Goal: Transaction & Acquisition: Obtain resource

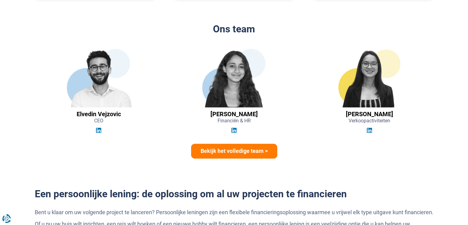
scroll to position [893, 0]
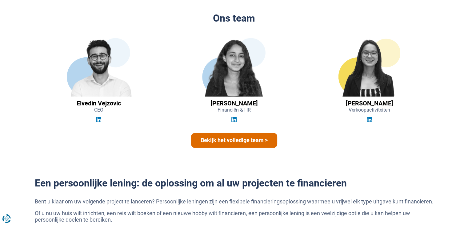
click at [255, 139] on font "Bekijk het volledige team >" at bounding box center [234, 140] width 67 height 6
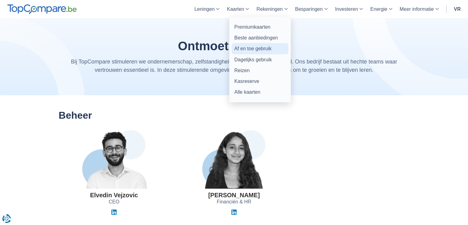
click at [265, 50] on font "Af en toe gebruik" at bounding box center [252, 48] width 37 height 5
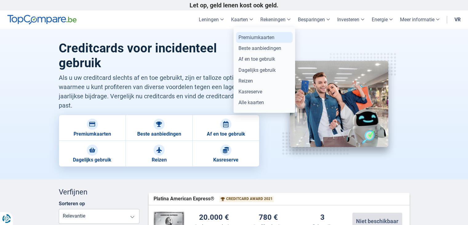
click at [244, 38] on font "Premiumkaarten" at bounding box center [257, 37] width 36 height 6
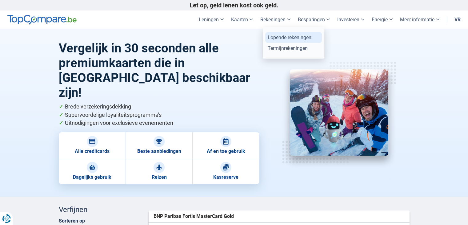
click at [303, 36] on font "Lopende rekeningen" at bounding box center [290, 37] width 44 height 6
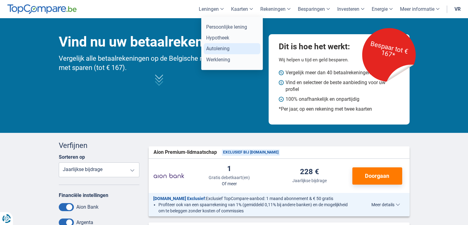
click at [220, 49] on font "Autolening" at bounding box center [217, 49] width 23 height 6
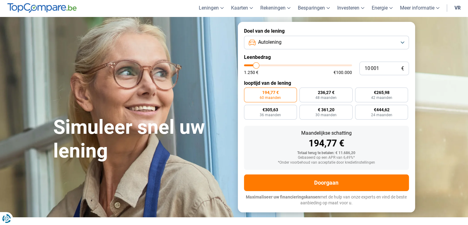
scroll to position [31, 0]
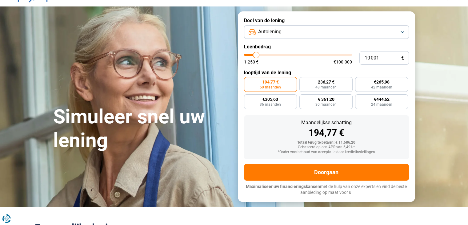
type input "11 250"
type input "11250"
type input "11 500"
type input "11500"
type input "12 500"
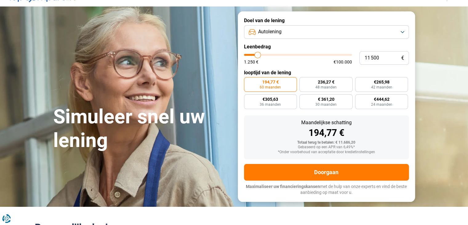
type input "12500"
type input "12 750"
type input "12750"
type input "13 250"
type input "13250"
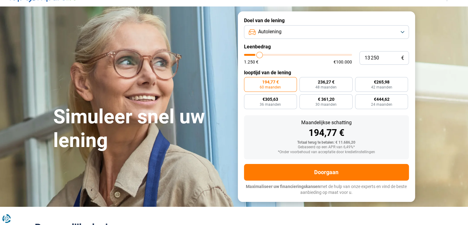
type input "14 750"
type input "14750"
type input "15 750"
type input "15750"
type input "18 750"
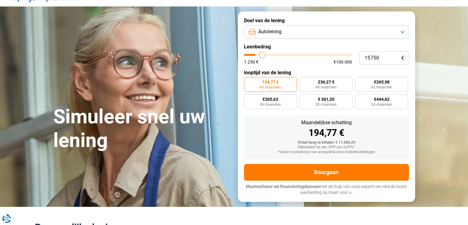
type input "18750"
type input "21 750"
type input "21750"
type input "25 250"
type input "25250"
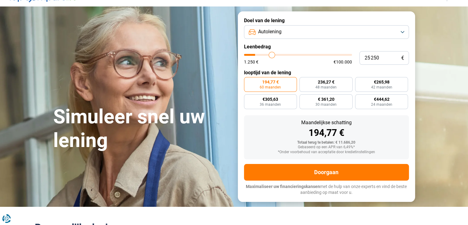
type input "29 000"
type input "29000"
type input "32 500"
type input "32500"
type input "35 000"
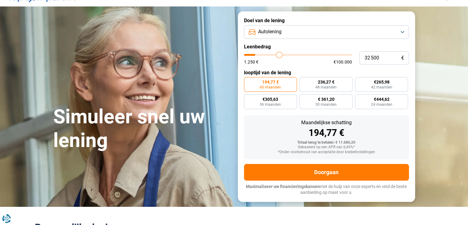
type input "35000"
type input "36 750"
type input "36750"
type input "37 500"
type input "37500"
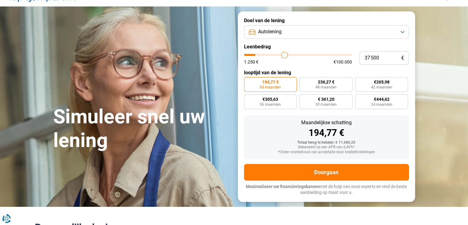
type input "38 000"
type input "38000"
type input "38 500"
type input "38500"
type input "39 250"
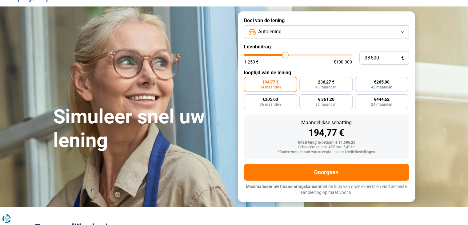
type input "39250"
type input "39 750"
type input "39750"
type input "40 500"
type input "40500"
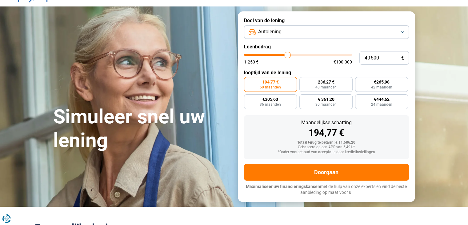
type input "41 500"
type input "41500"
type input "42 250"
type input "42250"
type input "43 250"
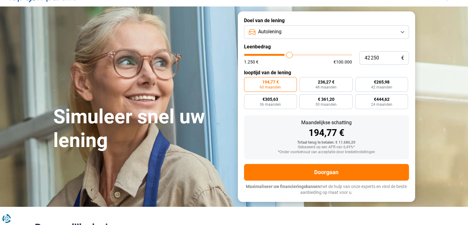
type input "43250"
type input "44 000"
type input "44000"
type input "44 750"
type input "44750"
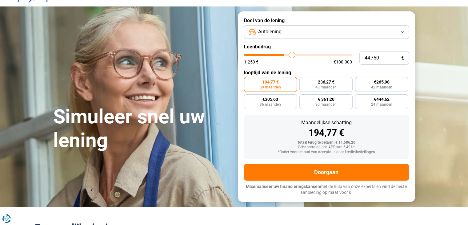
type input "45 500"
type input "45500"
type input "46 000"
type input "46000"
type input "46 750"
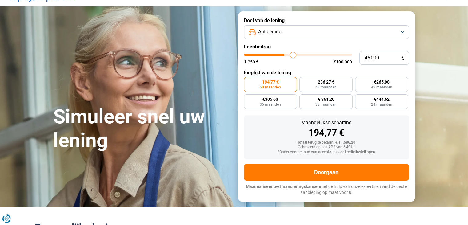
type input "46750"
type input "47 250"
type input "47250"
type input "48 500"
type input "48500"
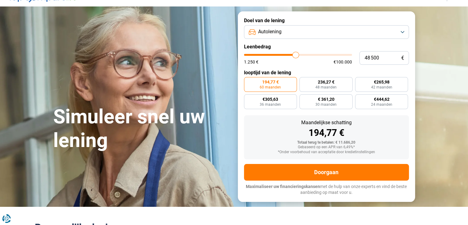
type input "49 250"
type input "49250"
type input "49 750"
type input "49750"
type input "50 250"
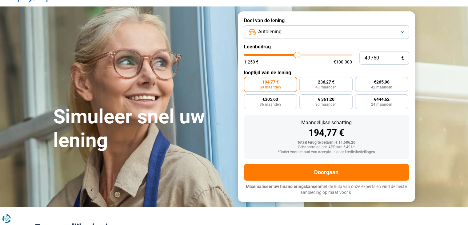
type input "50250"
type input "50 500"
type input "50500"
type input "50 750"
type input "50750"
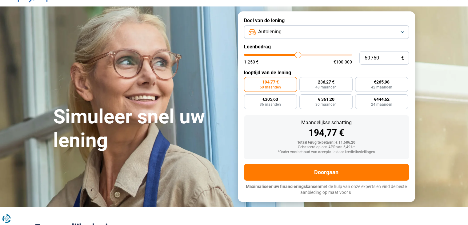
type input "51 250"
type input "51250"
type input "51 750"
type input "51750"
type input "52 000"
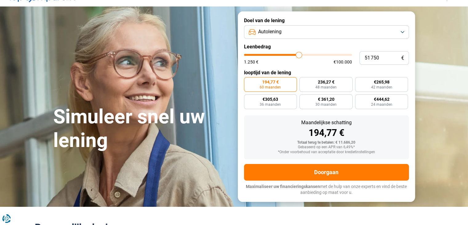
type input "52000"
type input "52 750"
type input "52750"
type input "53 500"
type input "53500"
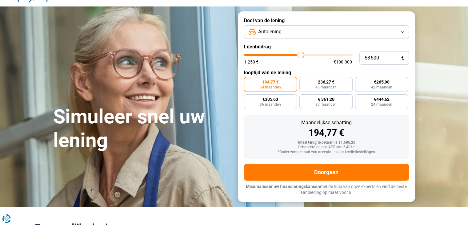
type input "54 000"
type input "54000"
type input "54 500"
type input "54500"
type input "55 250"
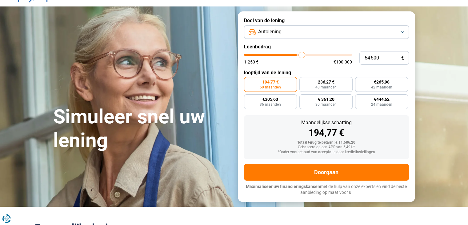
type input "55250"
type input "56 000"
type input "56000"
type input "56 250"
type input "56250"
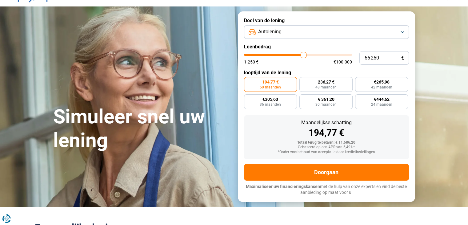
type input "57 000"
type input "57000"
type input "57 250"
type input "57250"
type input "58 000"
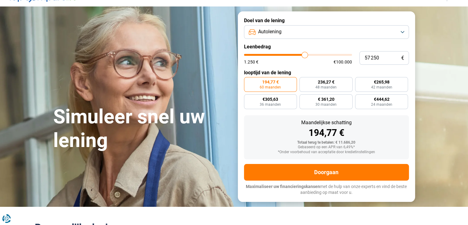
type input "58000"
type input "58 250"
type input "58250"
type input "58 500"
type input "58500"
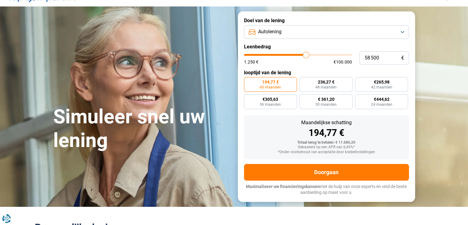
type input "58 750"
type input "58750"
type input "59 000"
type input "59000"
type input "59 250"
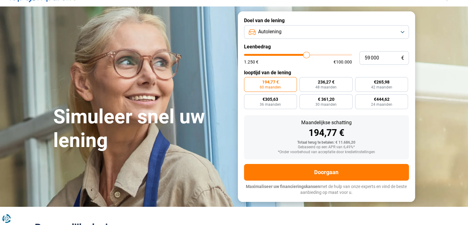
type input "59250"
type input "59 500"
type input "59500"
type input "59 750"
type input "59750"
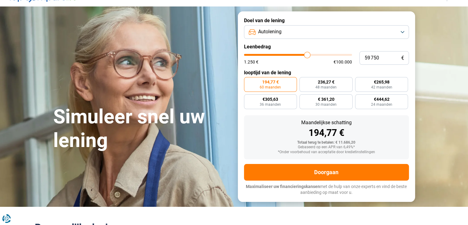
type input "60 000"
type input "60000"
type input "60 250"
type input "60250"
type input "60 500"
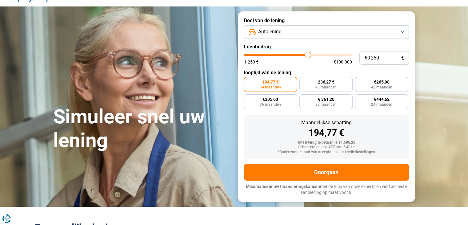
type input "60500"
type input "60 750"
type input "60750"
type input "60 500"
type input "60500"
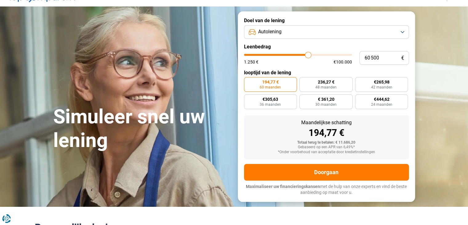
type input "60 250"
type input "60250"
type input "60 000"
type input "60000"
type input "59 750"
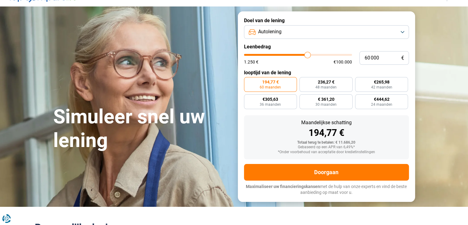
type input "59750"
type input "59 500"
drag, startPoint x: 257, startPoint y: 54, endPoint x: 307, endPoint y: 58, distance: 49.8
type input "59500"
click at [307, 56] on input "range" at bounding box center [298, 55] width 108 height 2
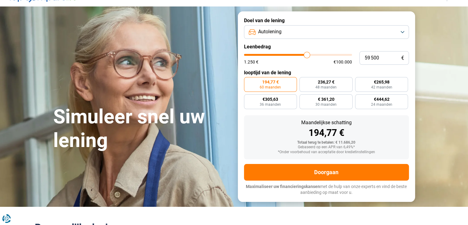
radio input "false"
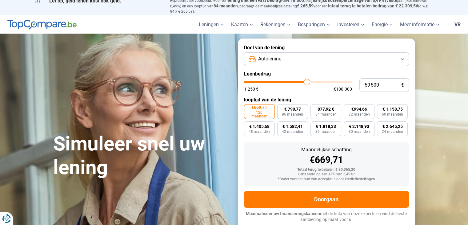
scroll to position [2, 0]
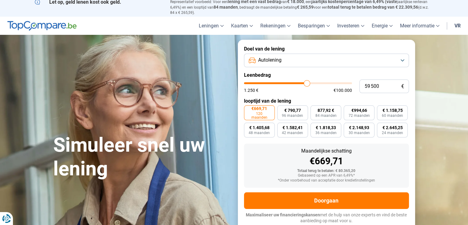
type input "55 000"
type input "55000"
click at [302, 84] on input "range" at bounding box center [298, 83] width 108 height 2
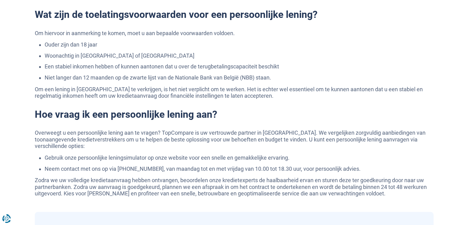
scroll to position [926, 0]
